Goal: Task Accomplishment & Management: Manage account settings

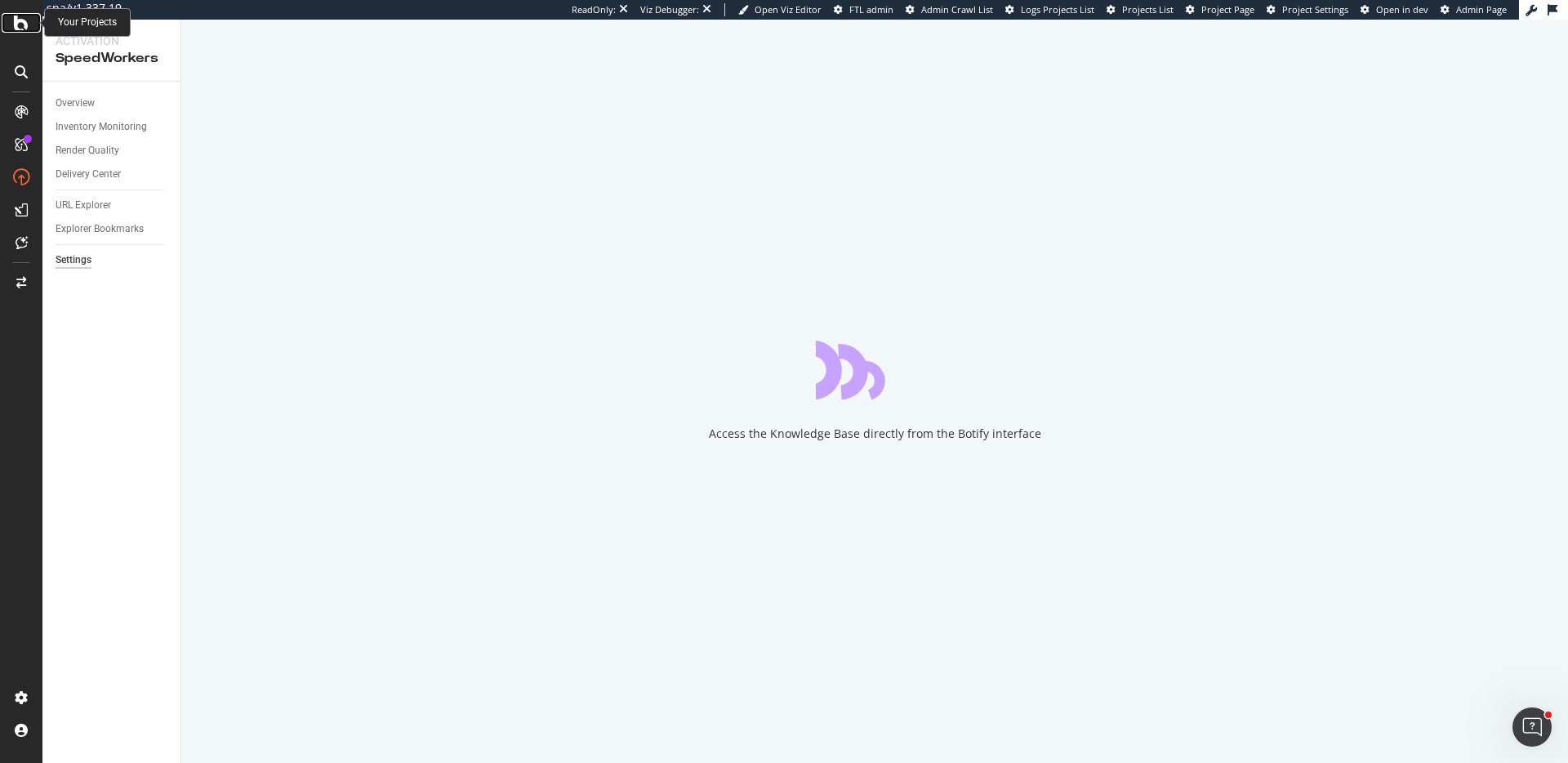
click at [23, 22] on icon at bounding box center [21, 23] width 15 height 20
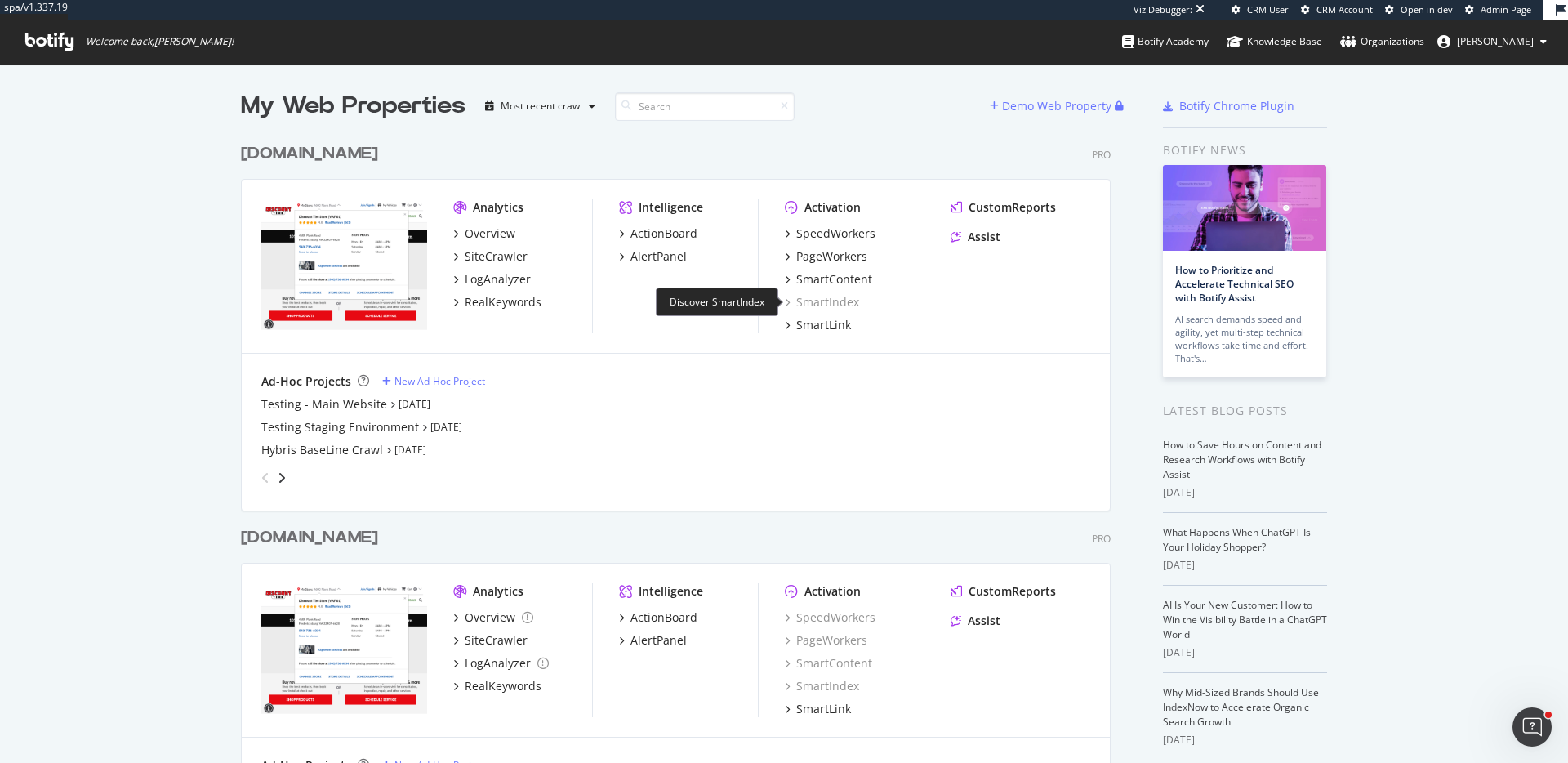
click at [830, 295] on div "SmartIndex" at bounding box center [821, 302] width 74 height 17
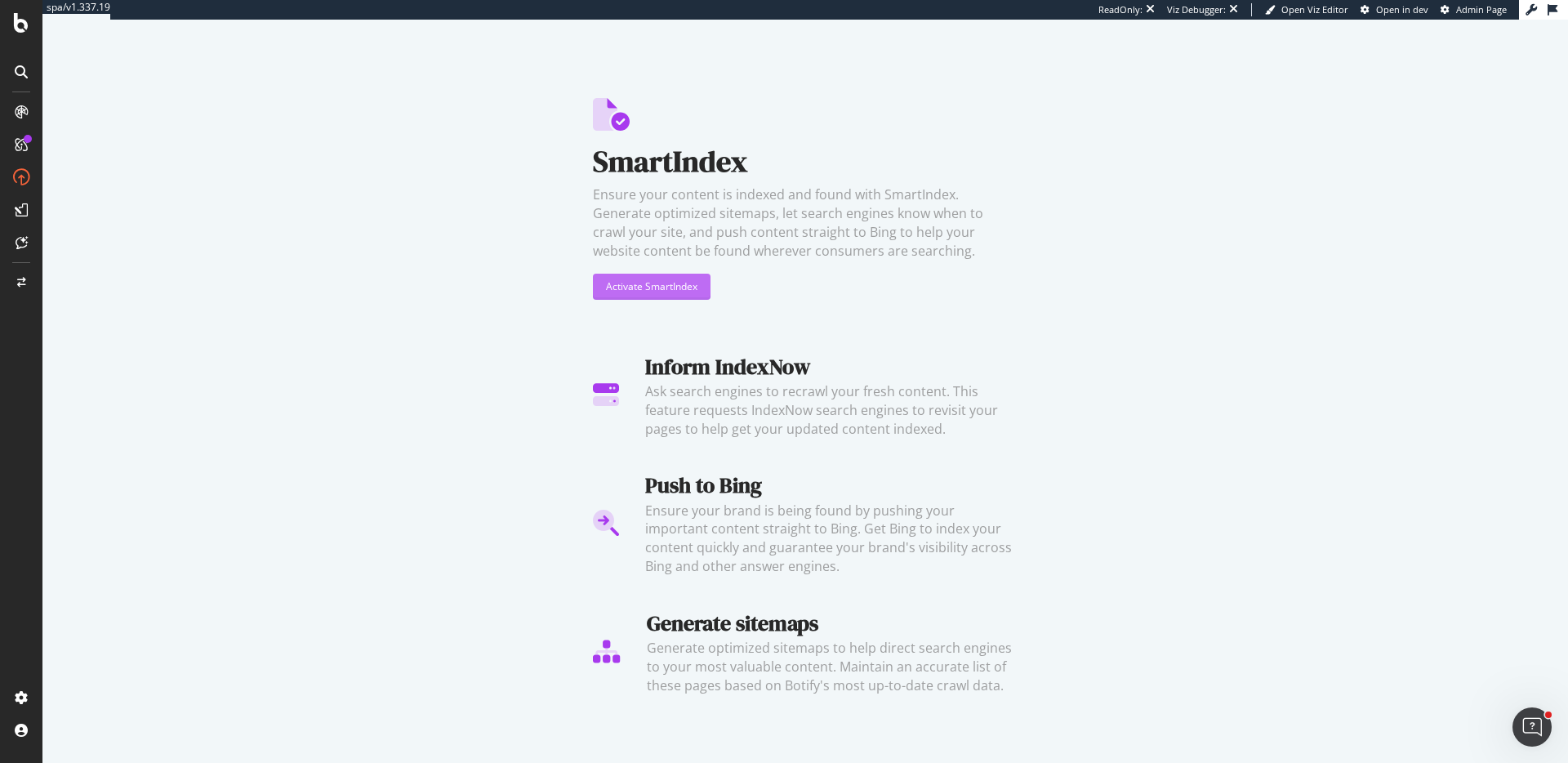
click at [693, 285] on div "Activate SmartIndex" at bounding box center [651, 287] width 92 height 14
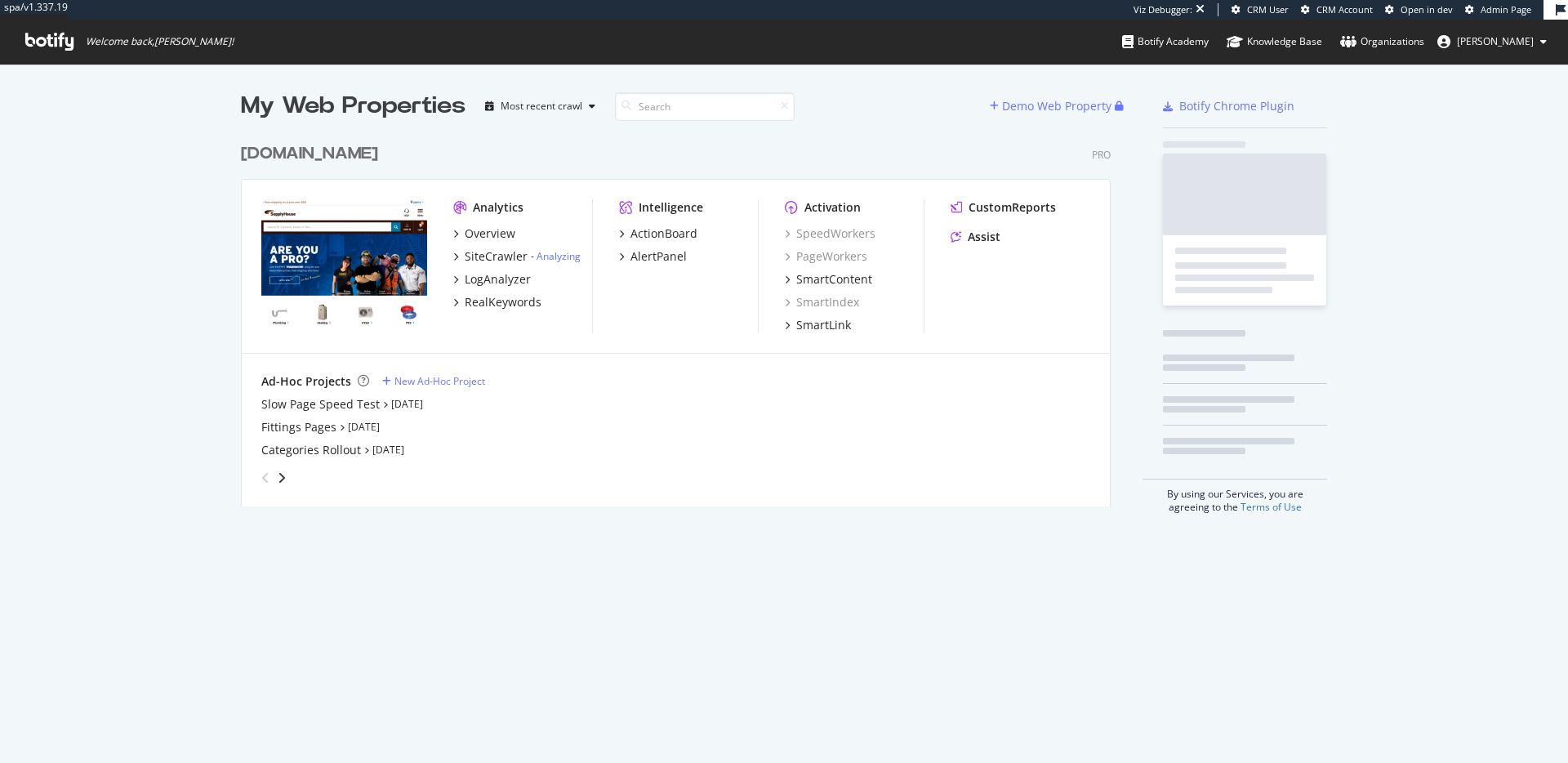
scroll to position [383, 882]
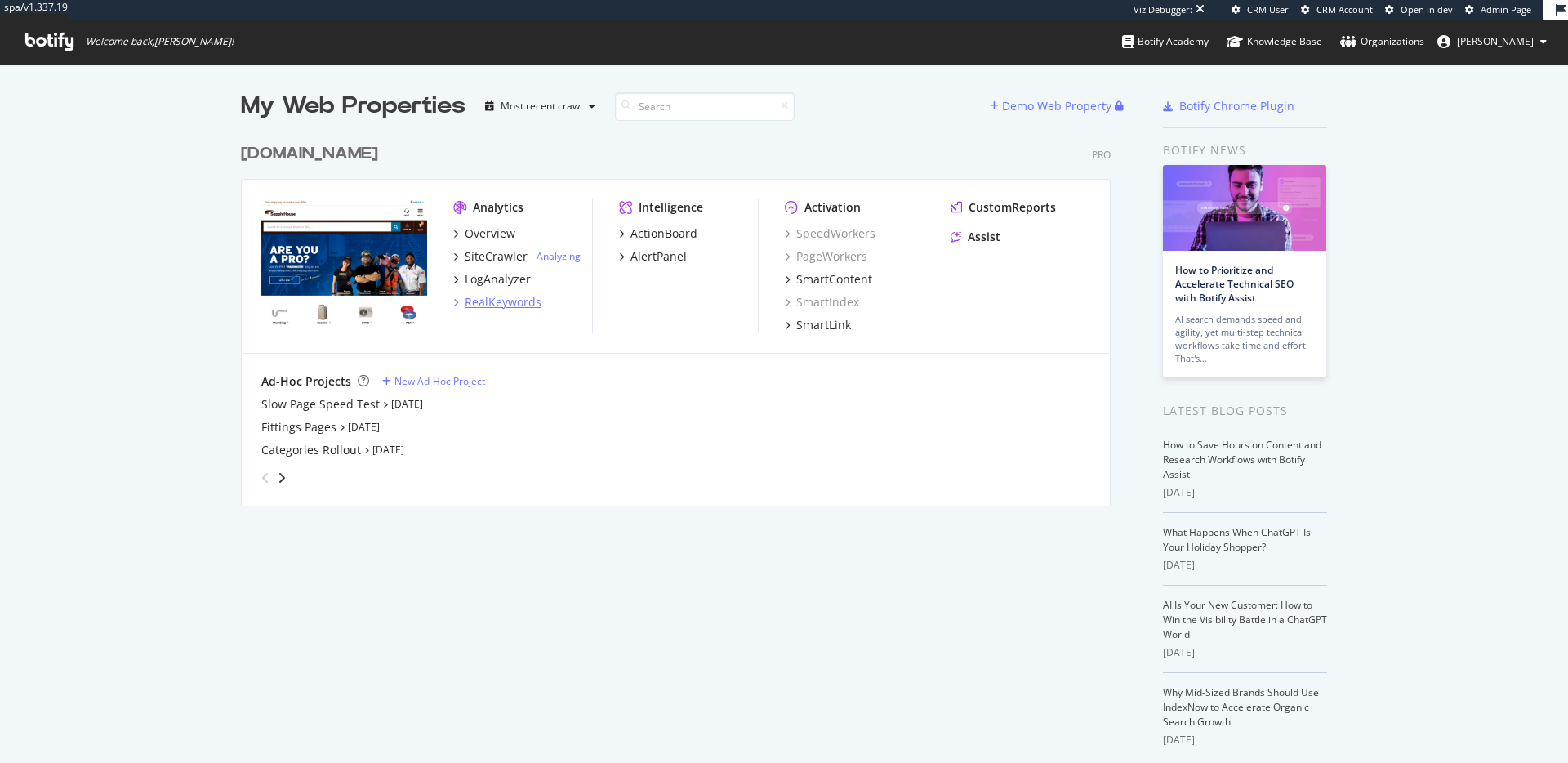
click at [506, 301] on div "RealKeywords" at bounding box center [503, 302] width 77 height 17
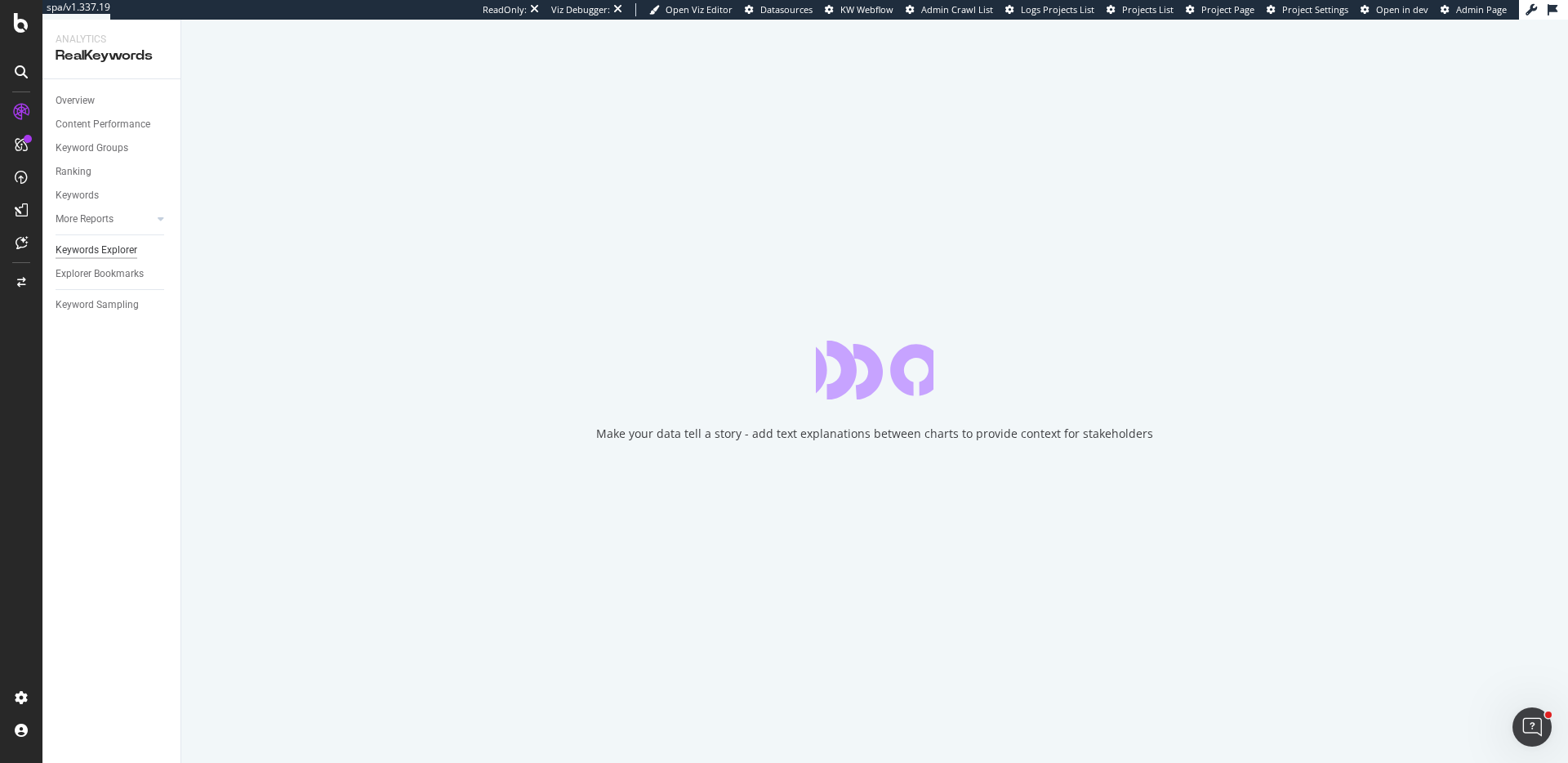
click at [103, 253] on div "Keywords Explorer" at bounding box center [96, 250] width 82 height 17
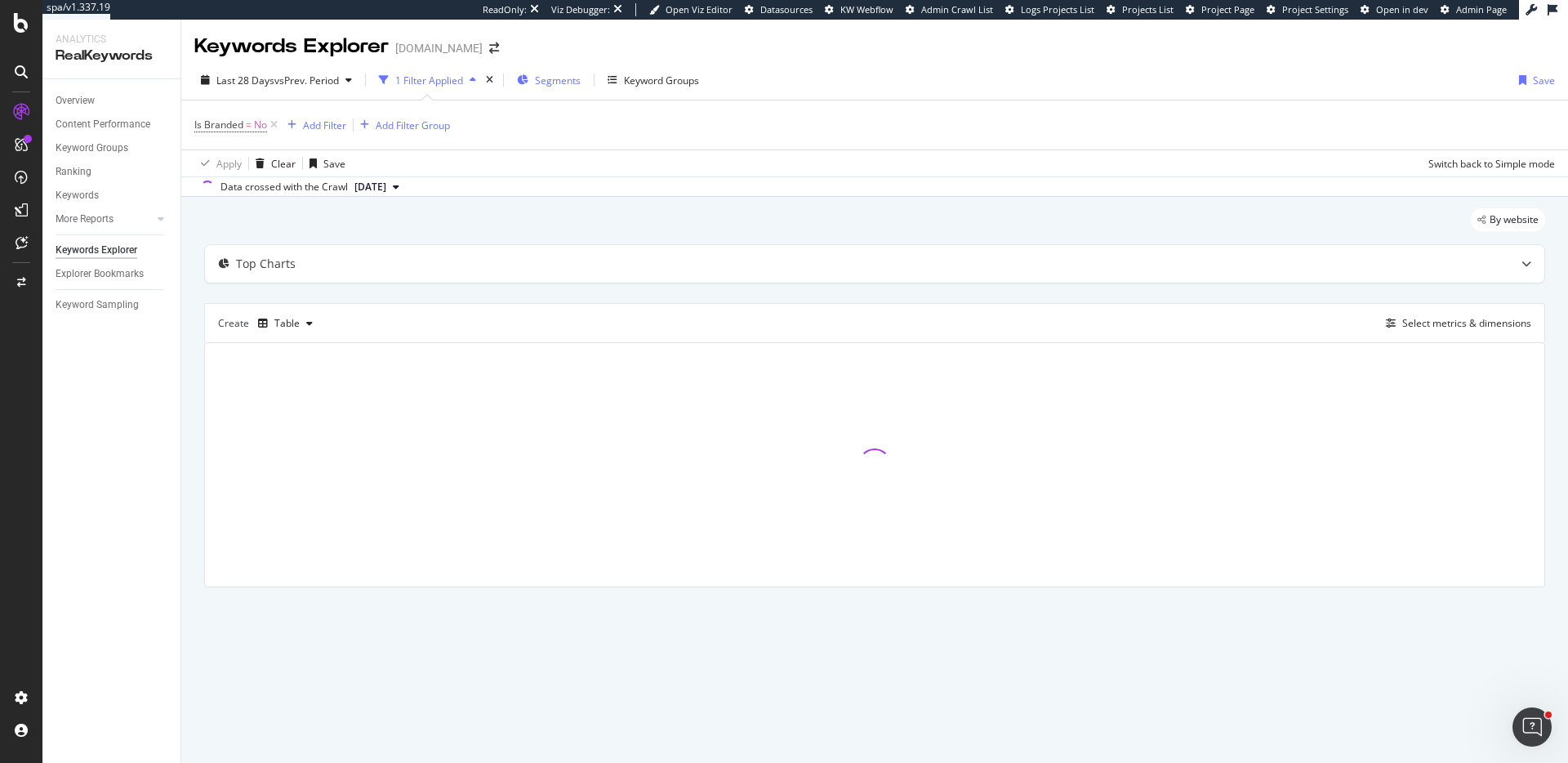
click at [561, 72] on div "Segments" at bounding box center [548, 80] width 63 height 25
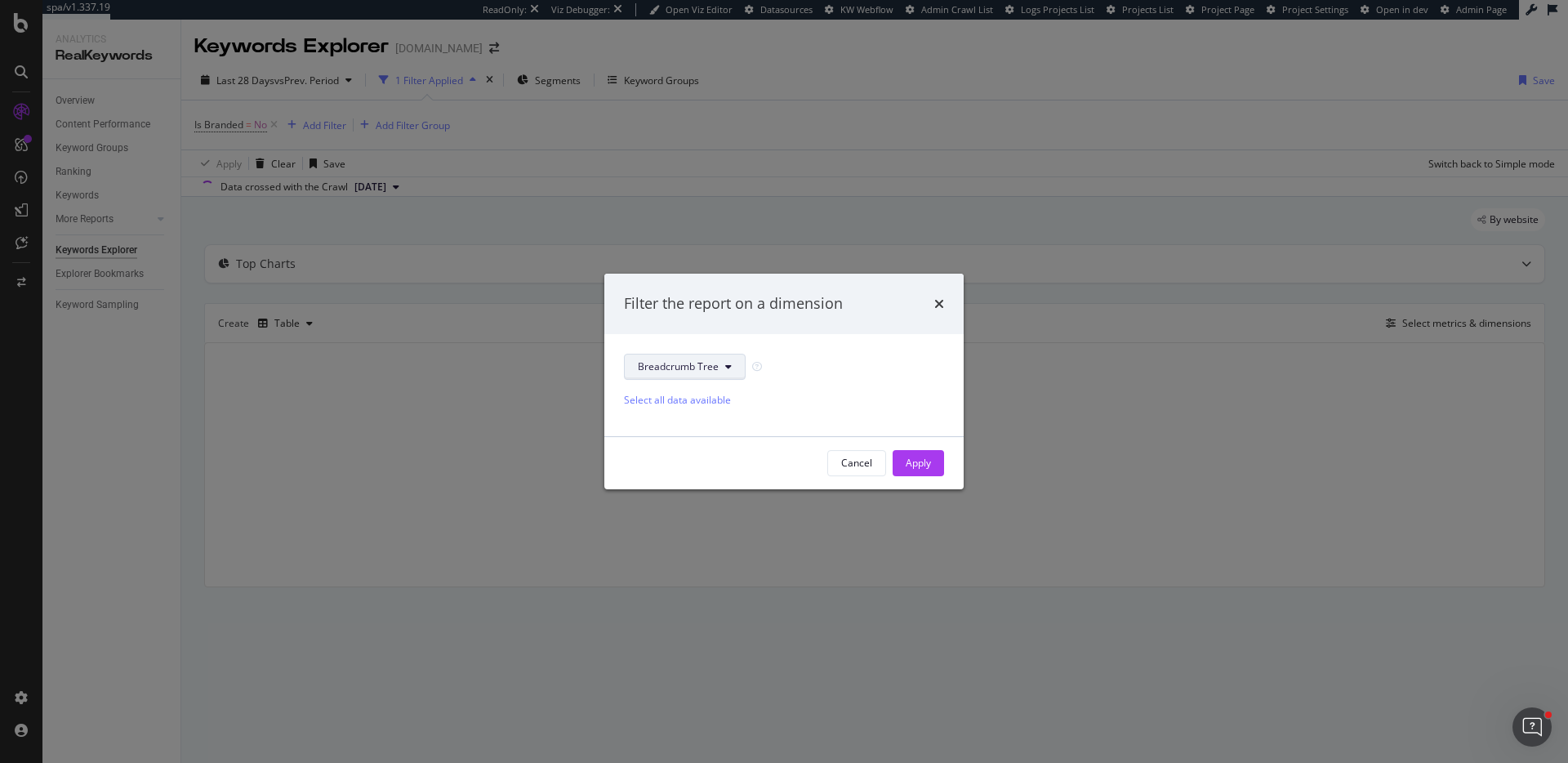
click at [695, 370] on span "Breadcrumb Tree" at bounding box center [678, 367] width 81 height 14
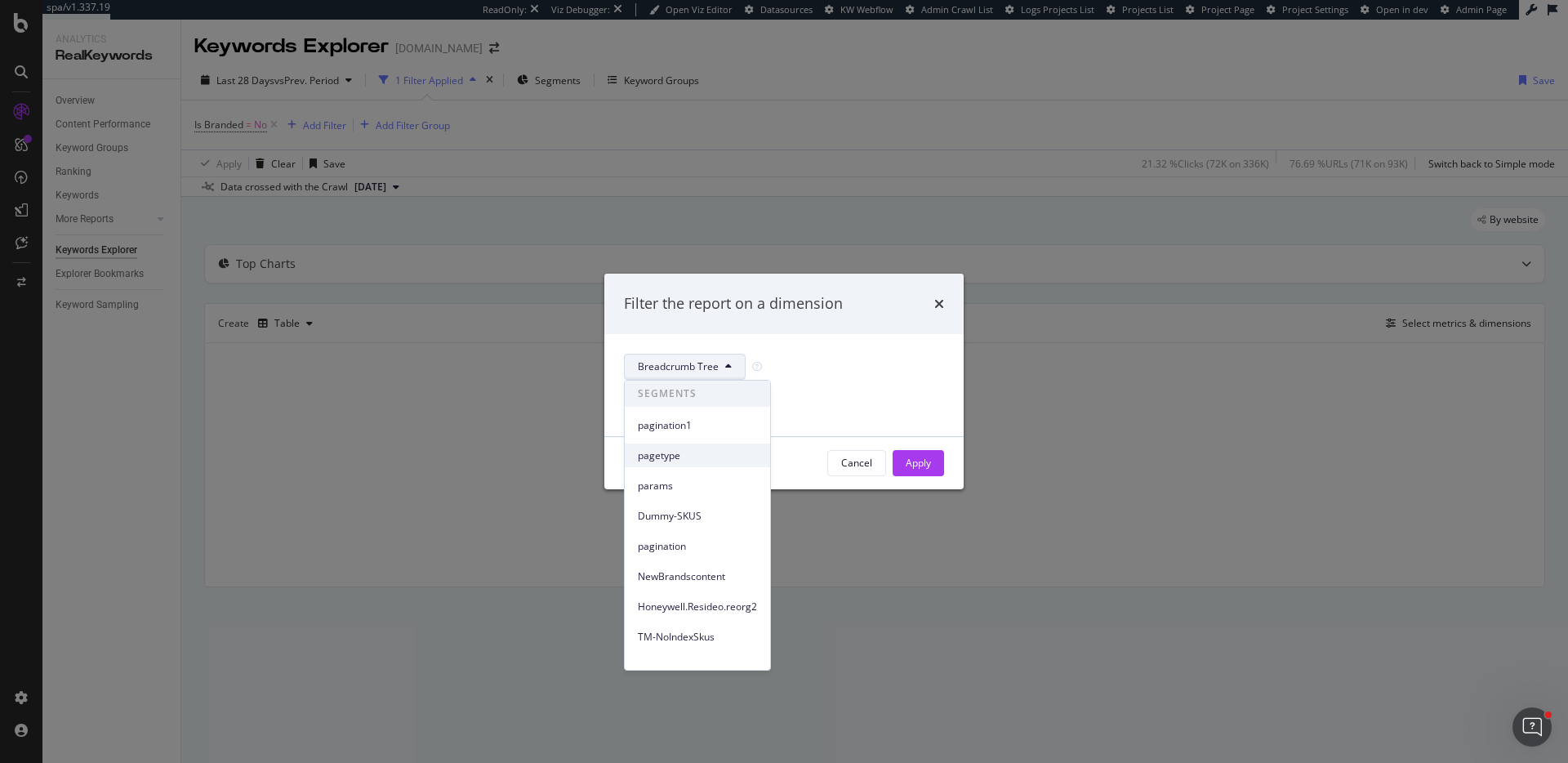
click at [702, 449] on span "pagetype" at bounding box center [697, 456] width 120 height 15
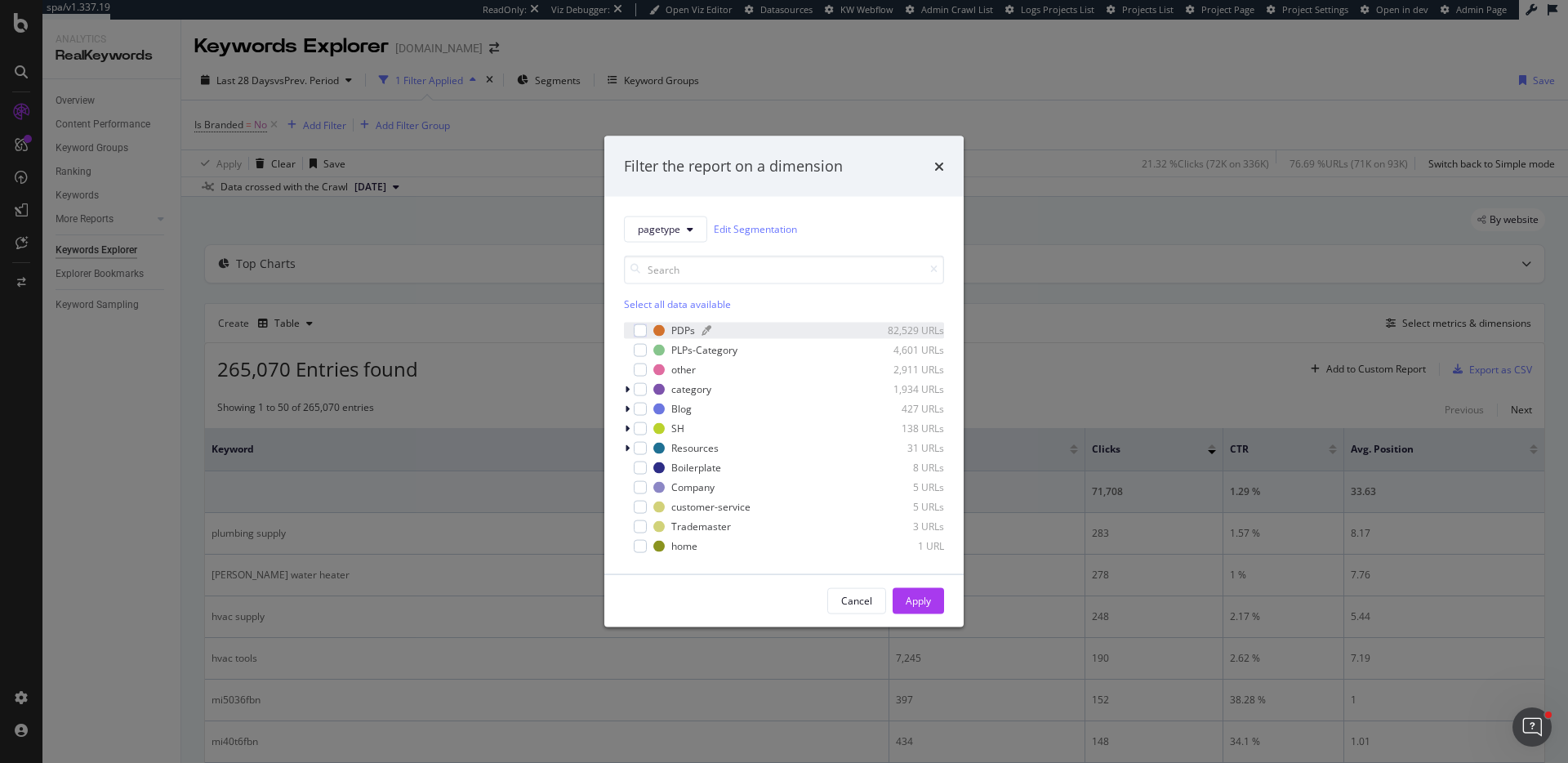
click at [835, 332] on div "modal" at bounding box center [780, 330] width 156 height 10
click at [927, 600] on div "Apply" at bounding box center [919, 601] width 26 height 14
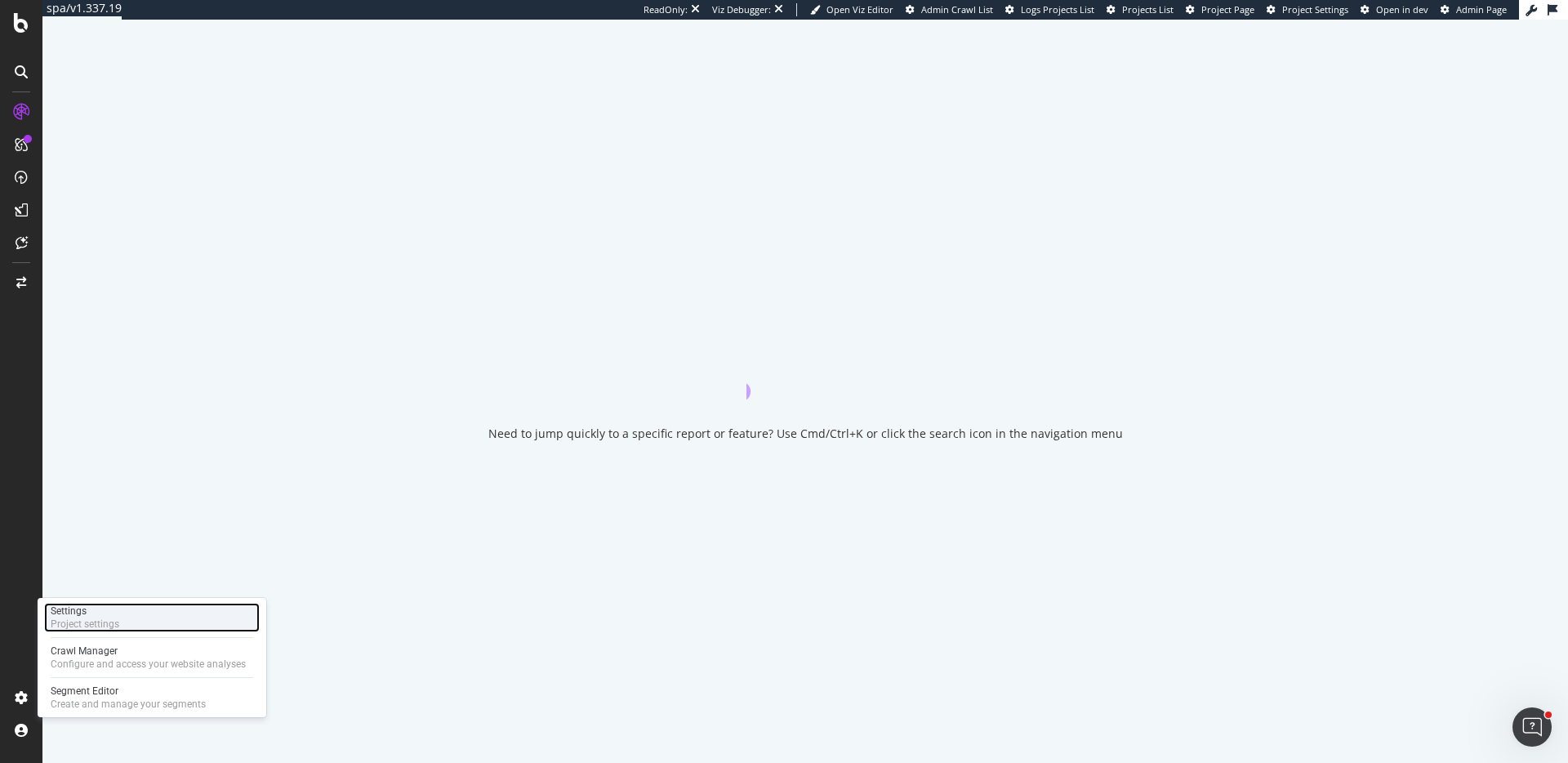
click at [99, 629] on div "Project settings" at bounding box center [84, 624] width 68 height 13
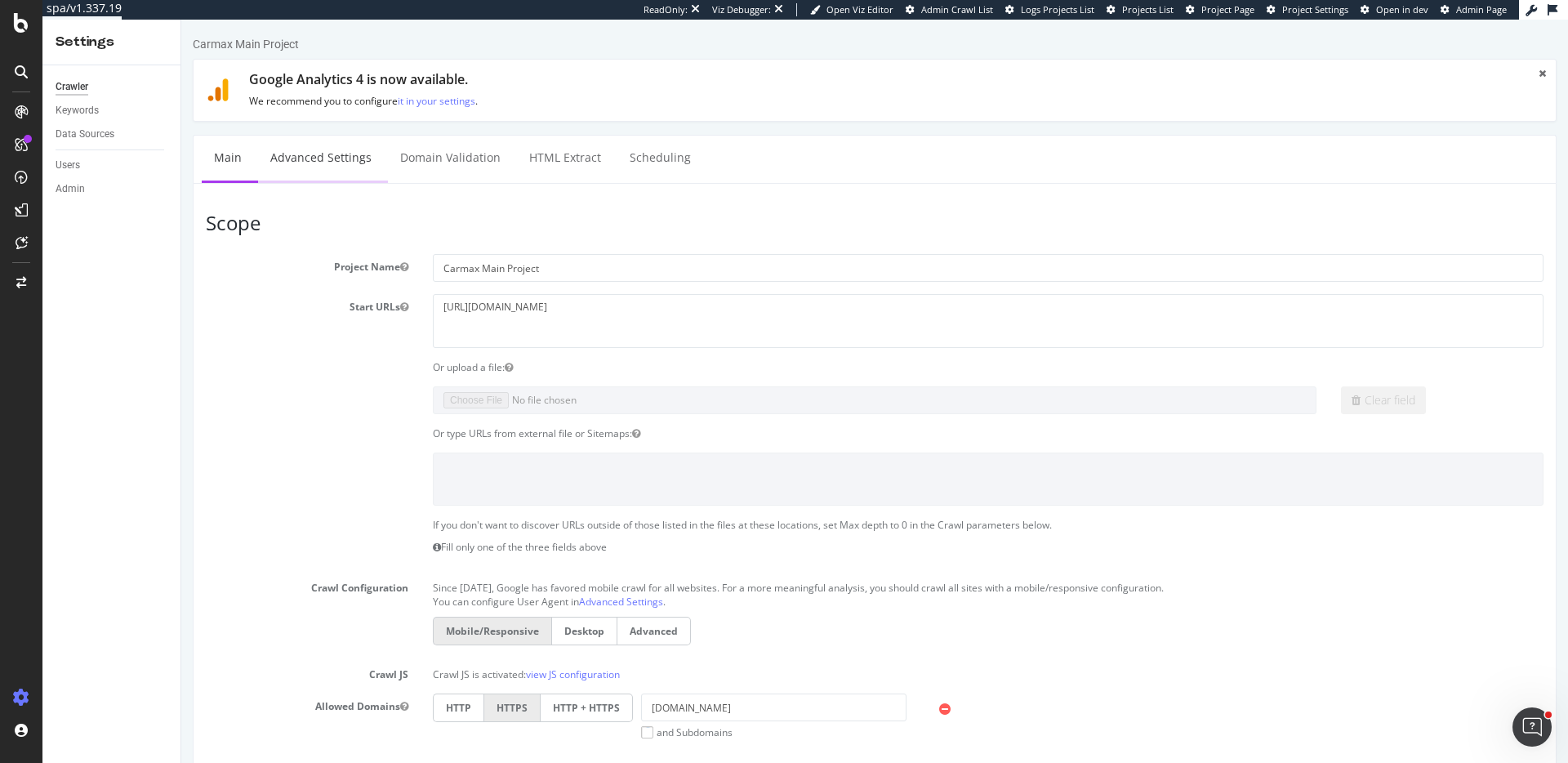
click at [367, 160] on link "Advanced Settings" at bounding box center [320, 157] width 125 height 44
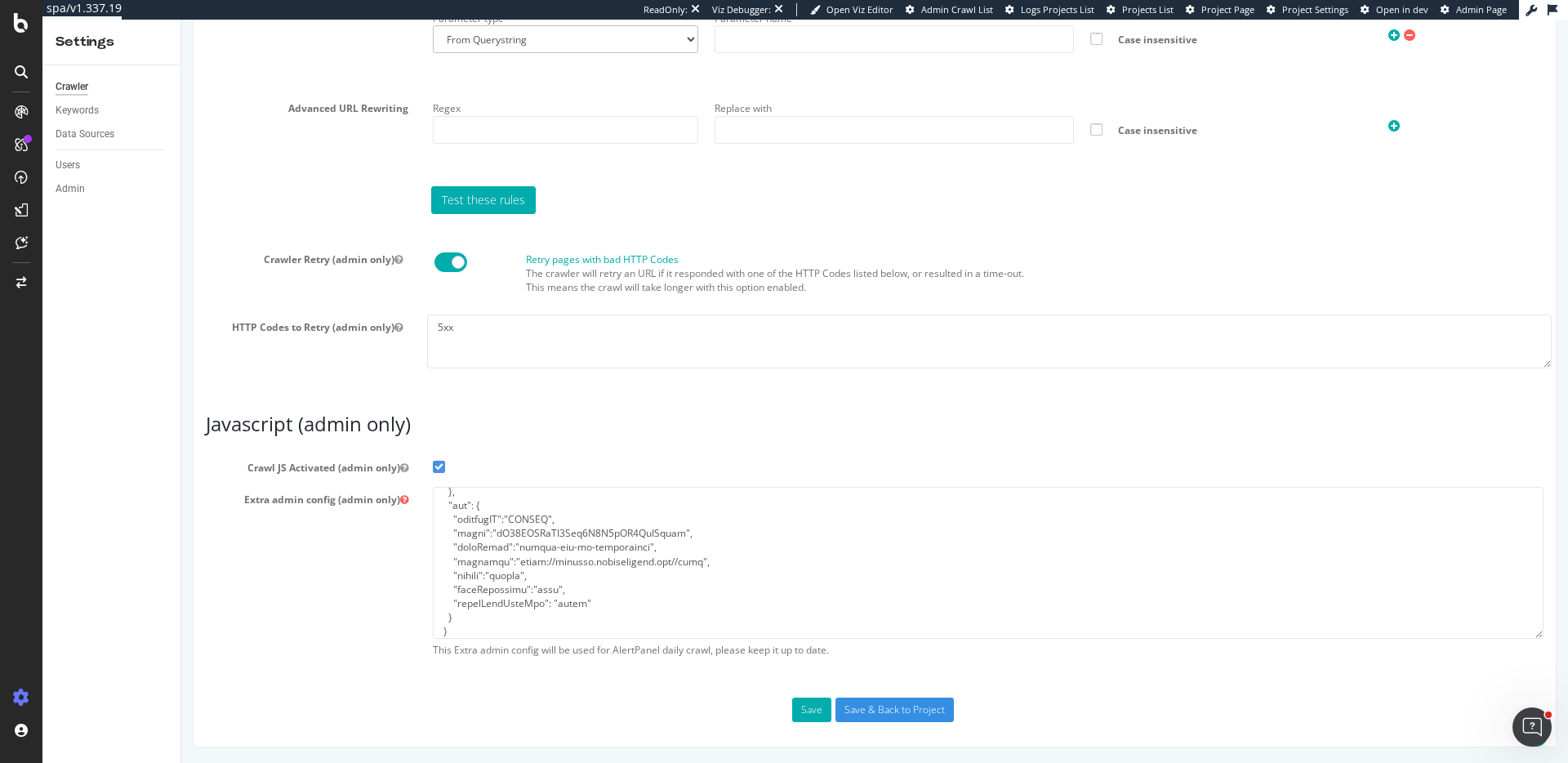
scroll to position [276, 0]
type input "ericmsheydwasser"
drag, startPoint x: 597, startPoint y: 598, endPoint x: 435, endPoint y: 516, distance: 181.6
click at [435, 516] on textarea "To enrich screen reader interactions, please activate Accessibility in Grammarl…" at bounding box center [988, 562] width 1111 height 151
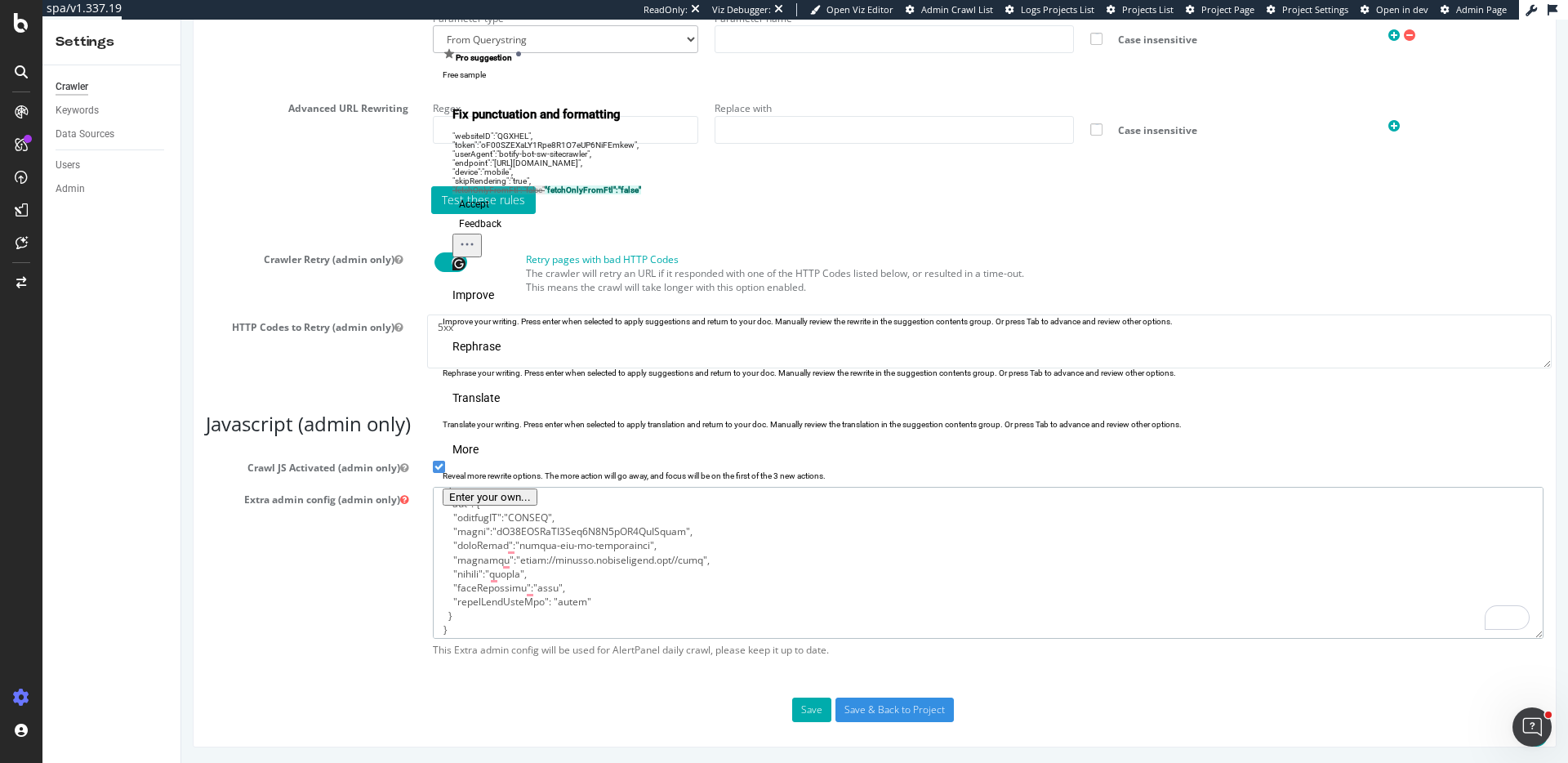
click at [622, 592] on textarea "To enrich screen reader interactions, please activate Accessibility in Grammarl…" at bounding box center [988, 562] width 1111 height 151
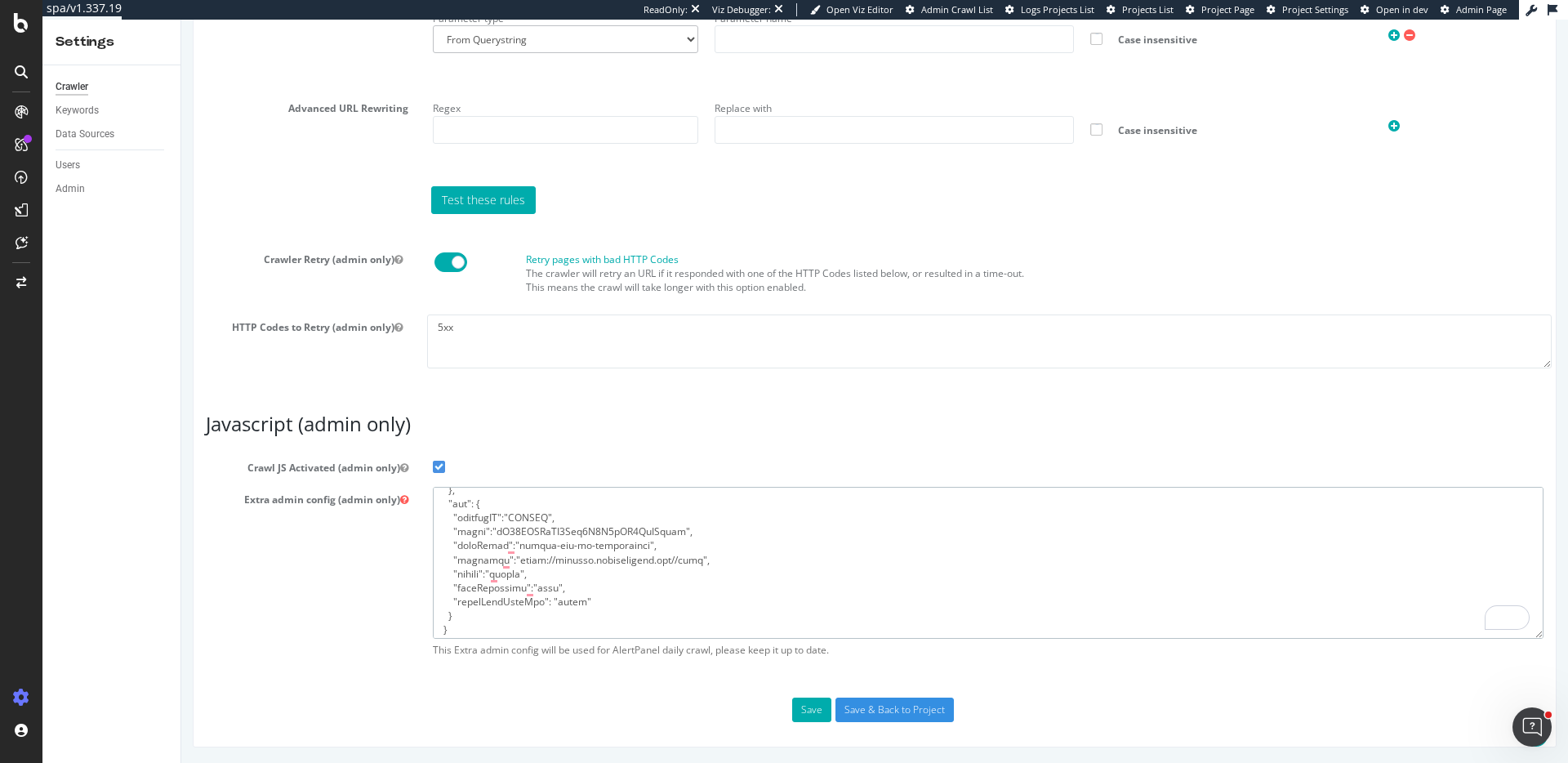
drag, startPoint x: 437, startPoint y: 502, endPoint x: 463, endPoint y: 523, distance: 33.4
click at [437, 502] on textarea "To enrich screen reader interactions, please activate Accessibility in Grammarl…" at bounding box center [988, 562] width 1111 height 151
click at [675, 564] on textarea "To enrich screen reader interactions, please activate Accessibility in Grammarl…" at bounding box center [988, 562] width 1111 height 151
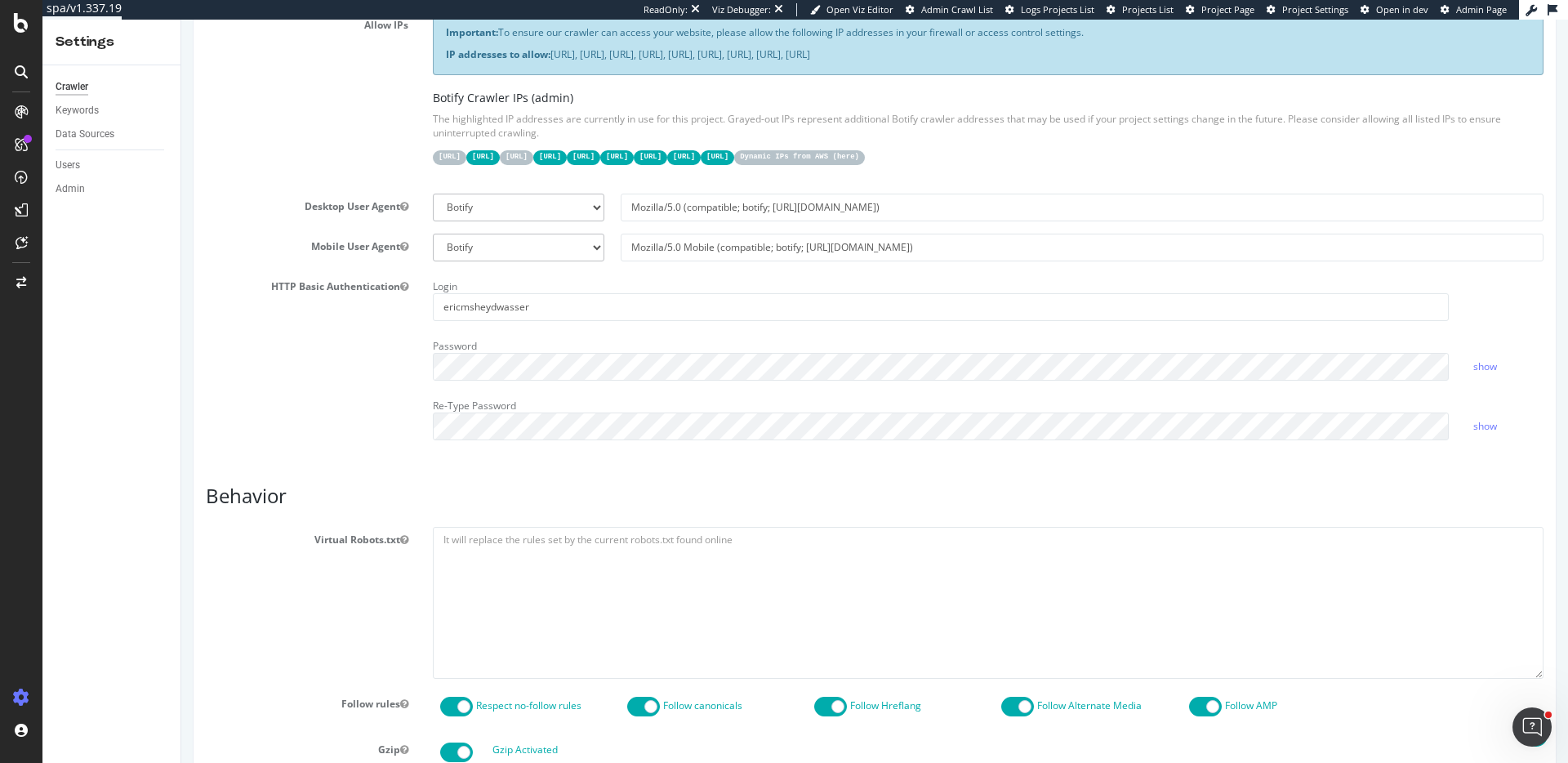
scroll to position [324, 0]
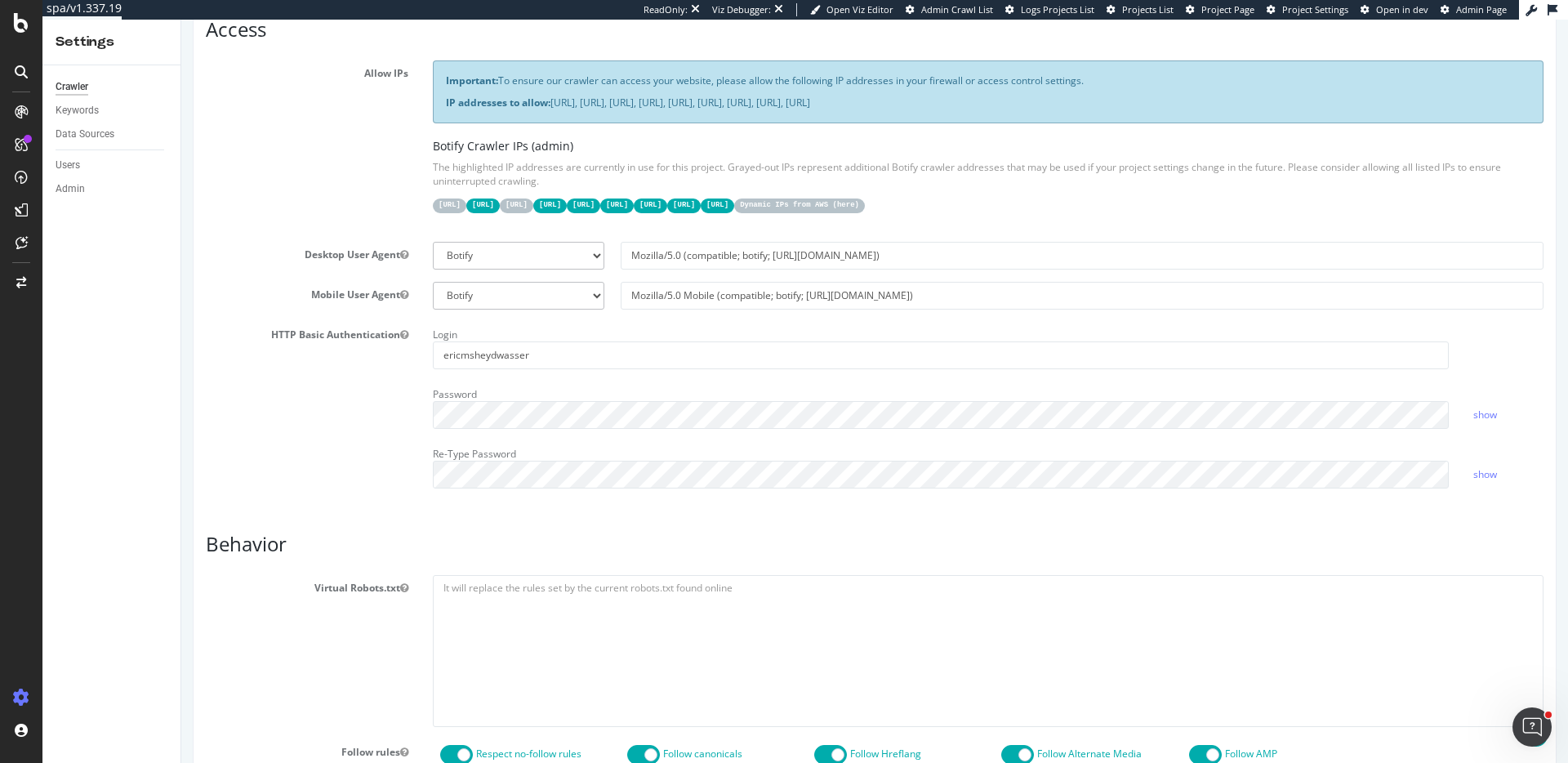
type textarea "{ "flags": [ "cube" ], "beta": { "pap_mini_rules": [ "+ *unpkg.com/*", "!dom #s…"
drag, startPoint x: 690, startPoint y: 364, endPoint x: 330, endPoint y: 353, distance: 360.2
click at [330, 353] on div "HTTP Basic Authentication Login ericmsheydwasser Password show Re-Type Password…" at bounding box center [874, 411] width 1362 height 179
click at [334, 409] on div "HTTP Basic Authentication Login Password show Re-Type Password show" at bounding box center [874, 411] width 1362 height 179
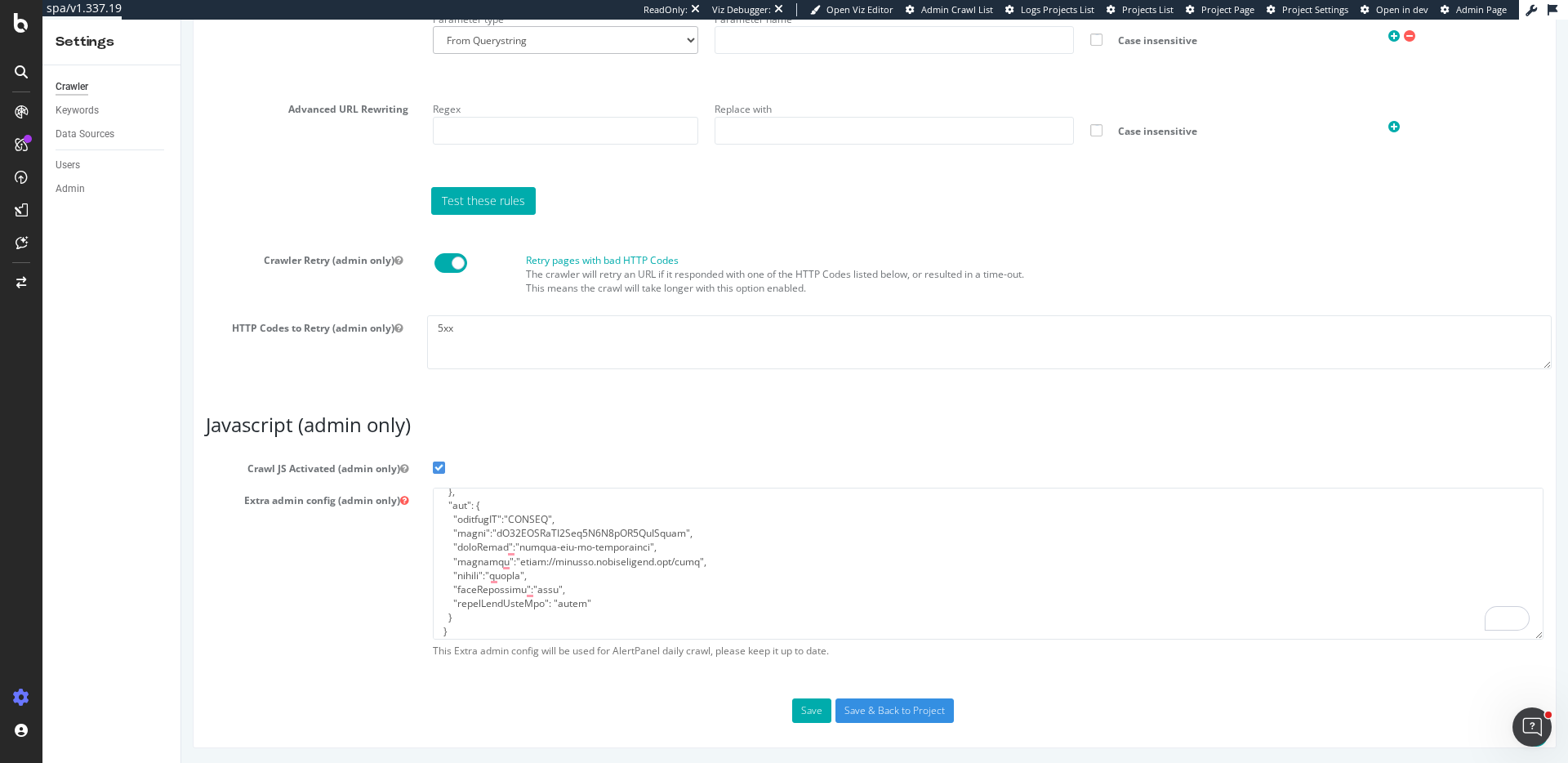
scroll to position [276, 0]
